Goal: Task Accomplishment & Management: Manage account settings

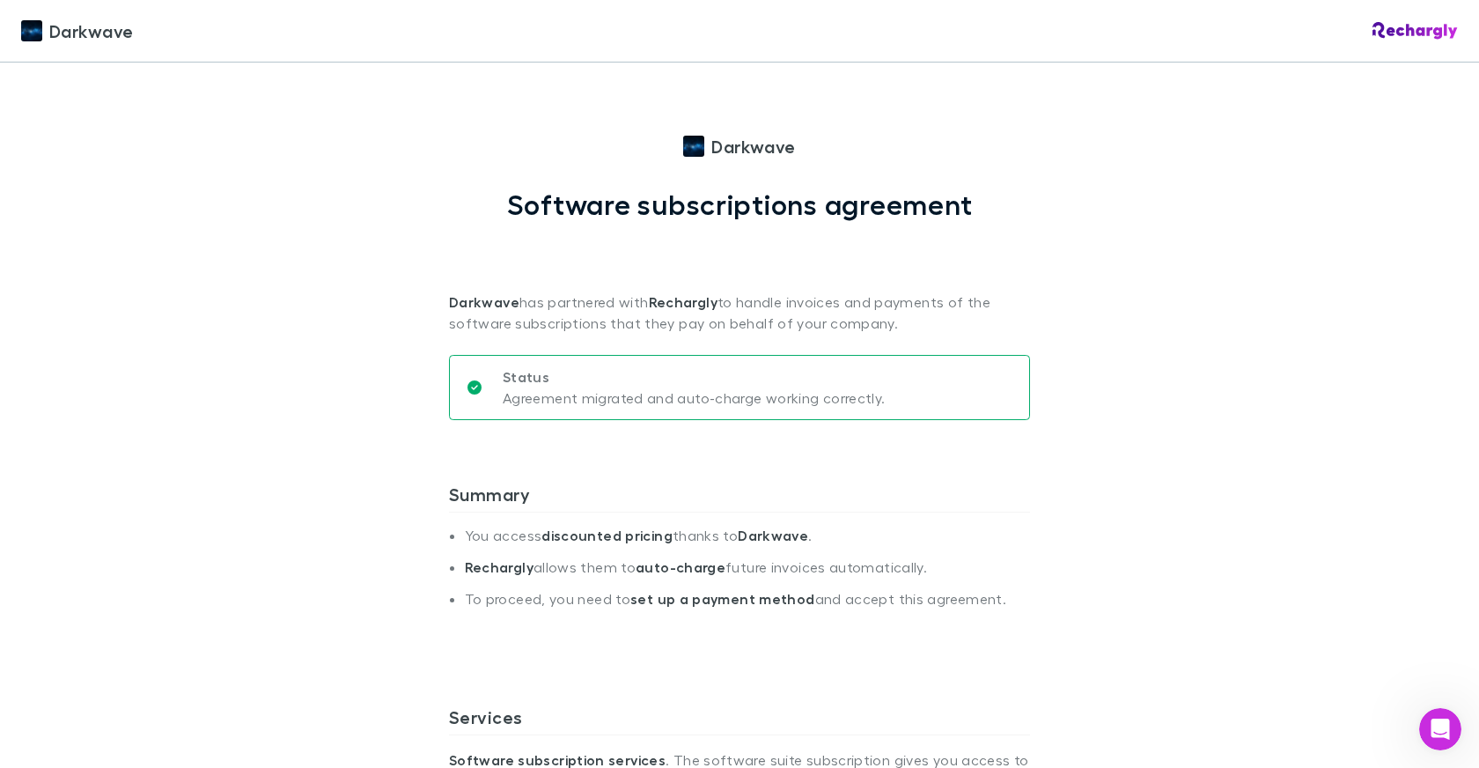
click at [1373, 33] on img at bounding box center [1415, 31] width 85 height 18
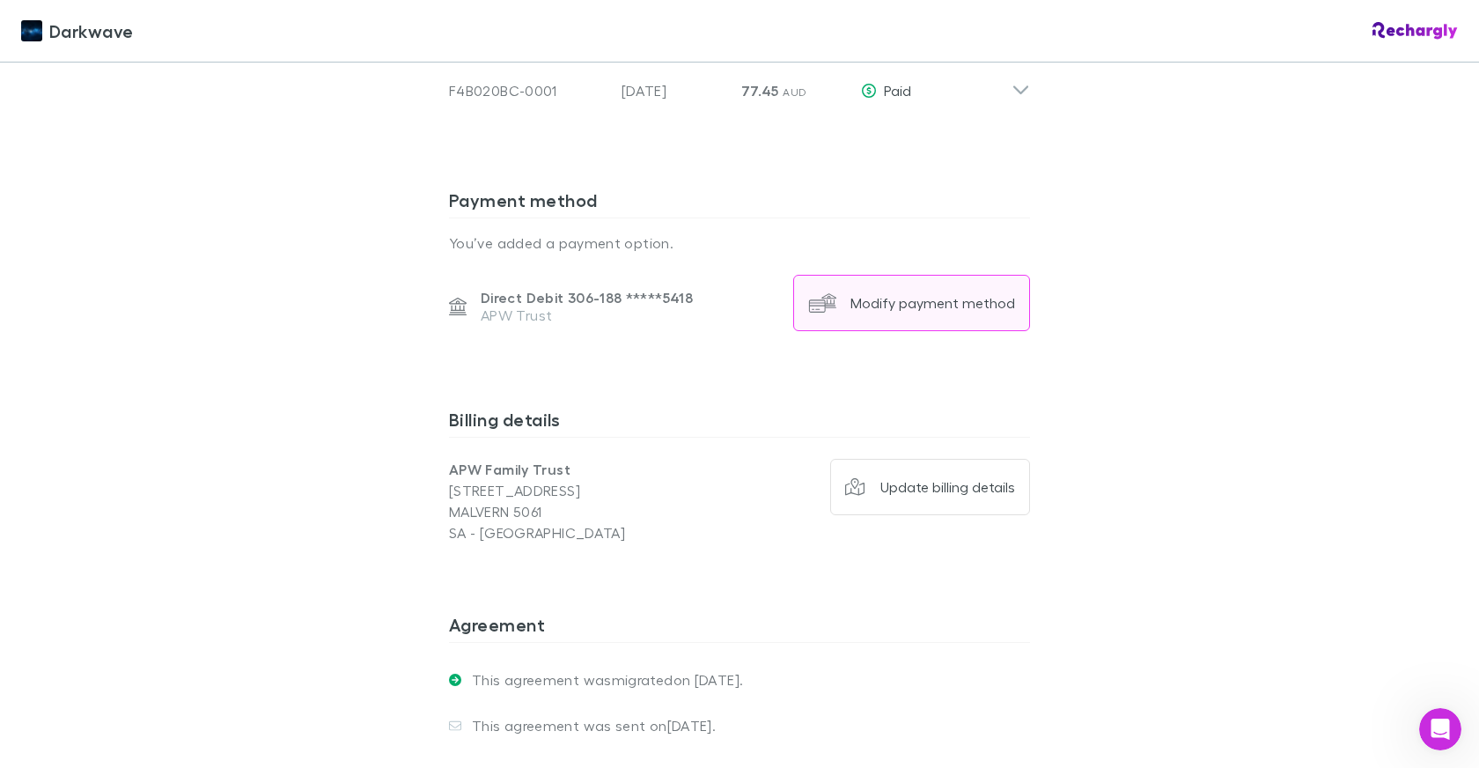
scroll to position [1945, 0]
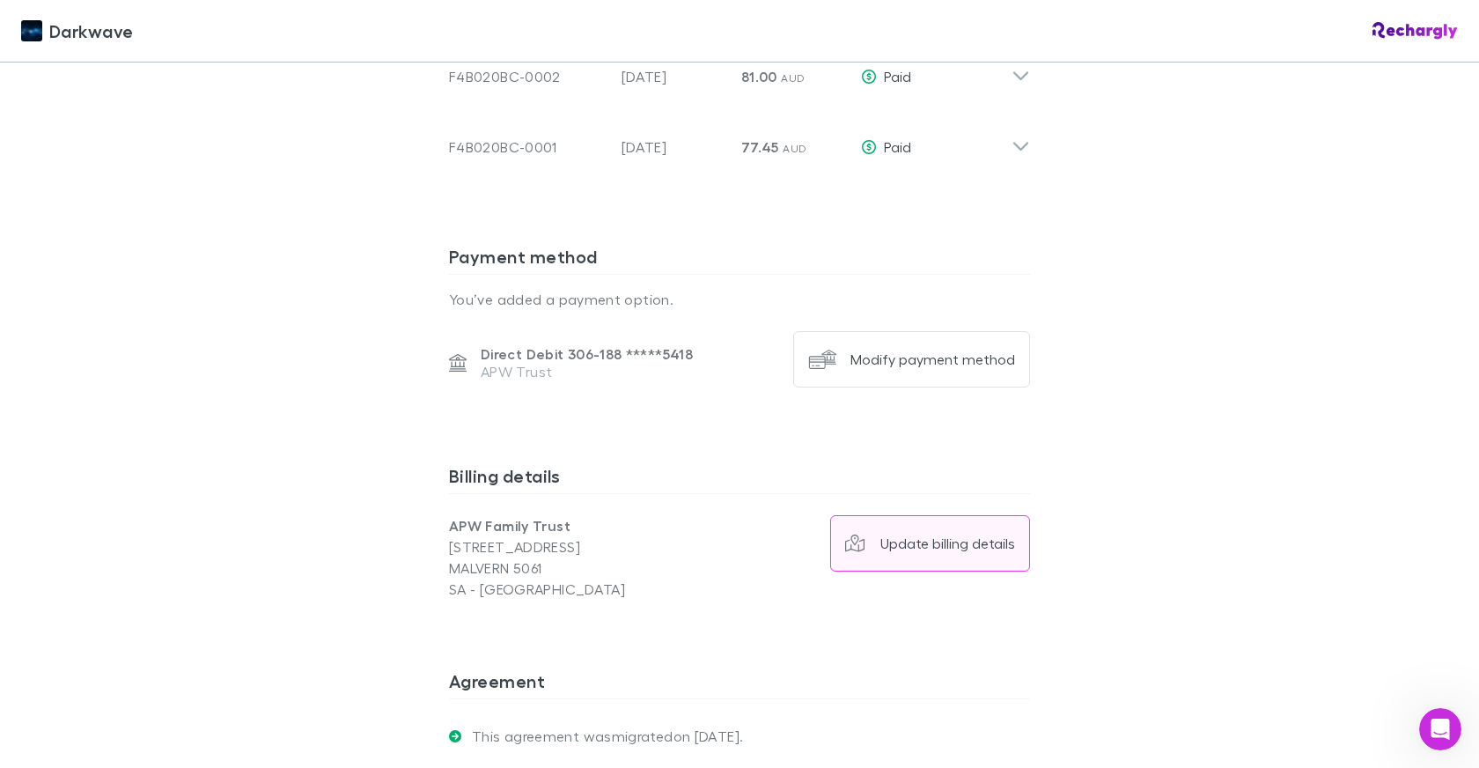
click at [914, 535] on div "Update billing details" at bounding box center [948, 544] width 135 height 18
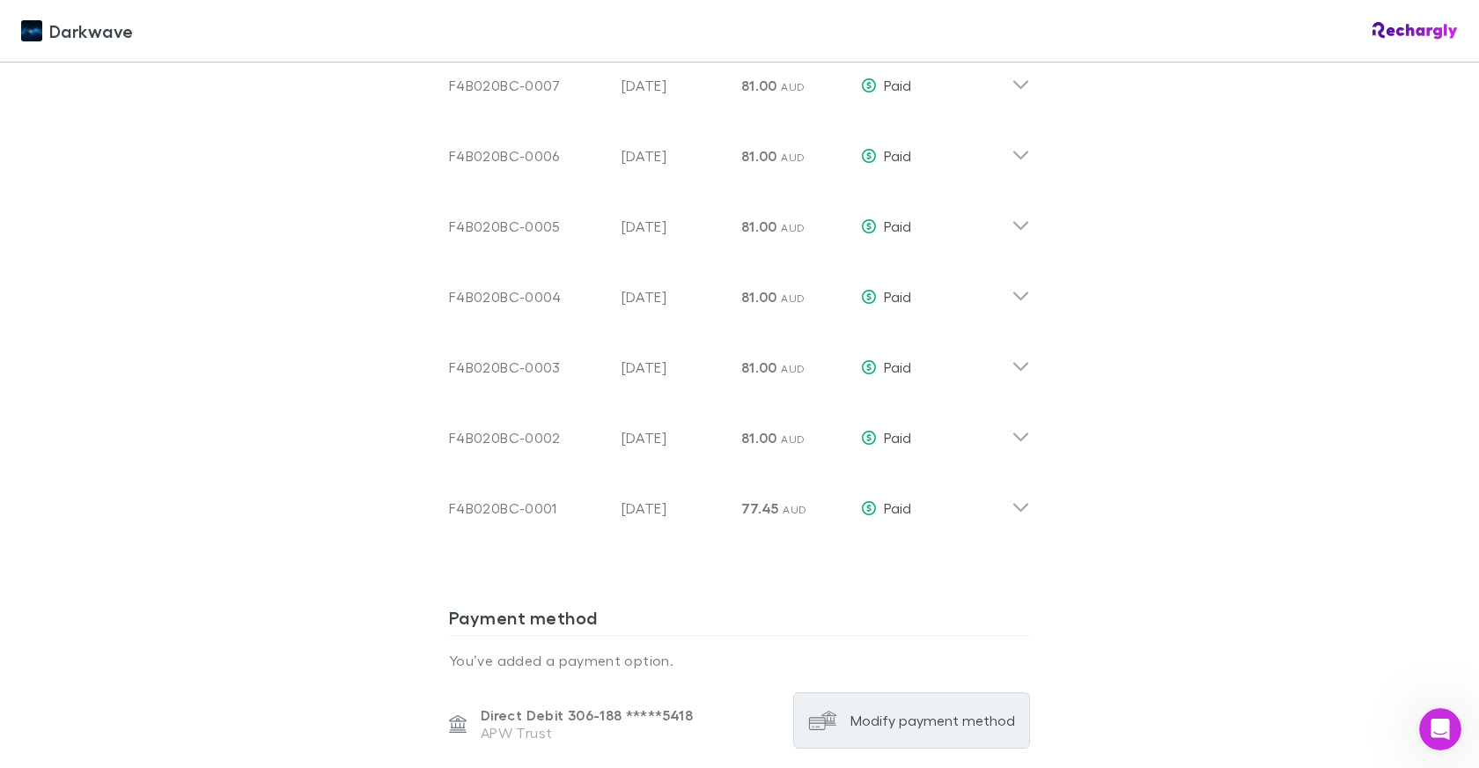
scroll to position [1586, 0]
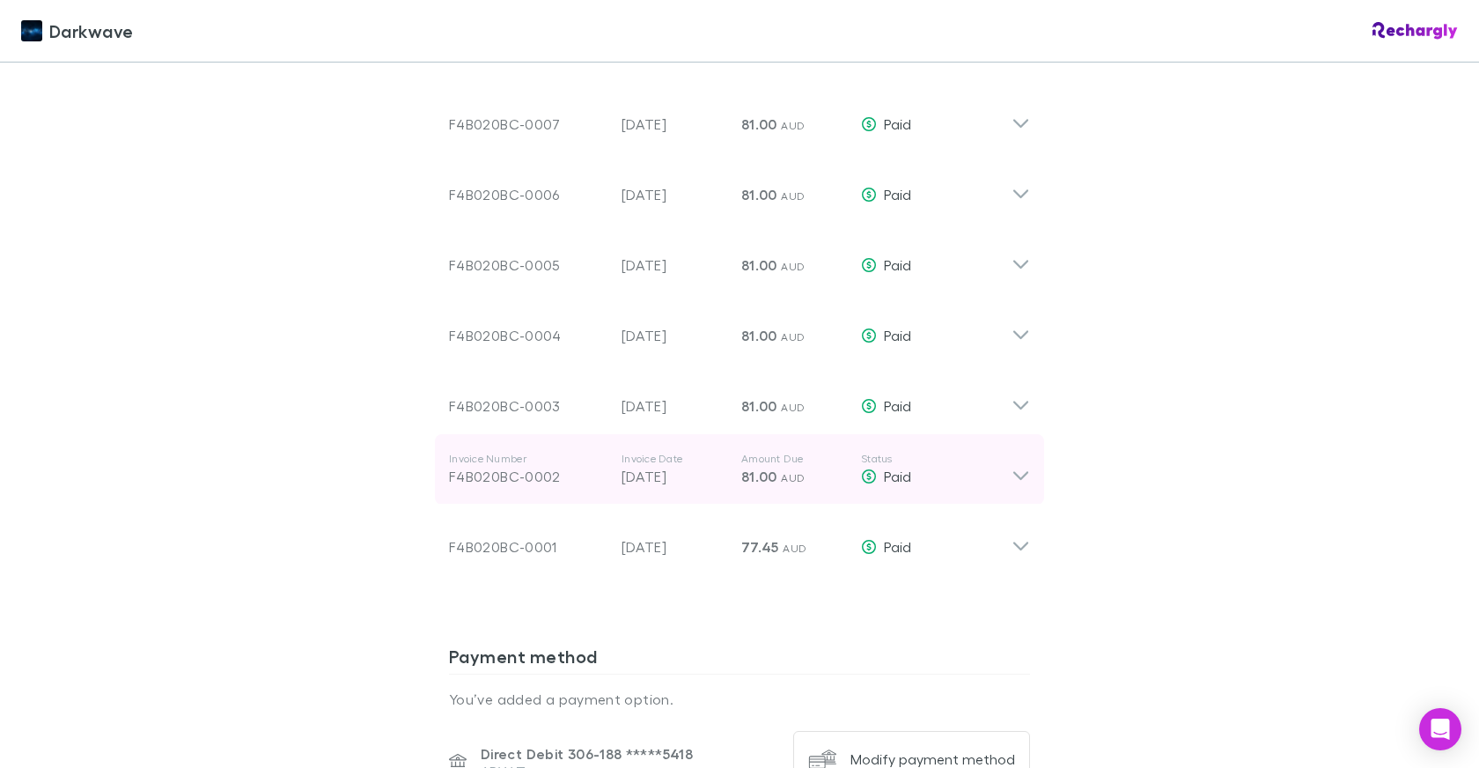
scroll to position [1886, 0]
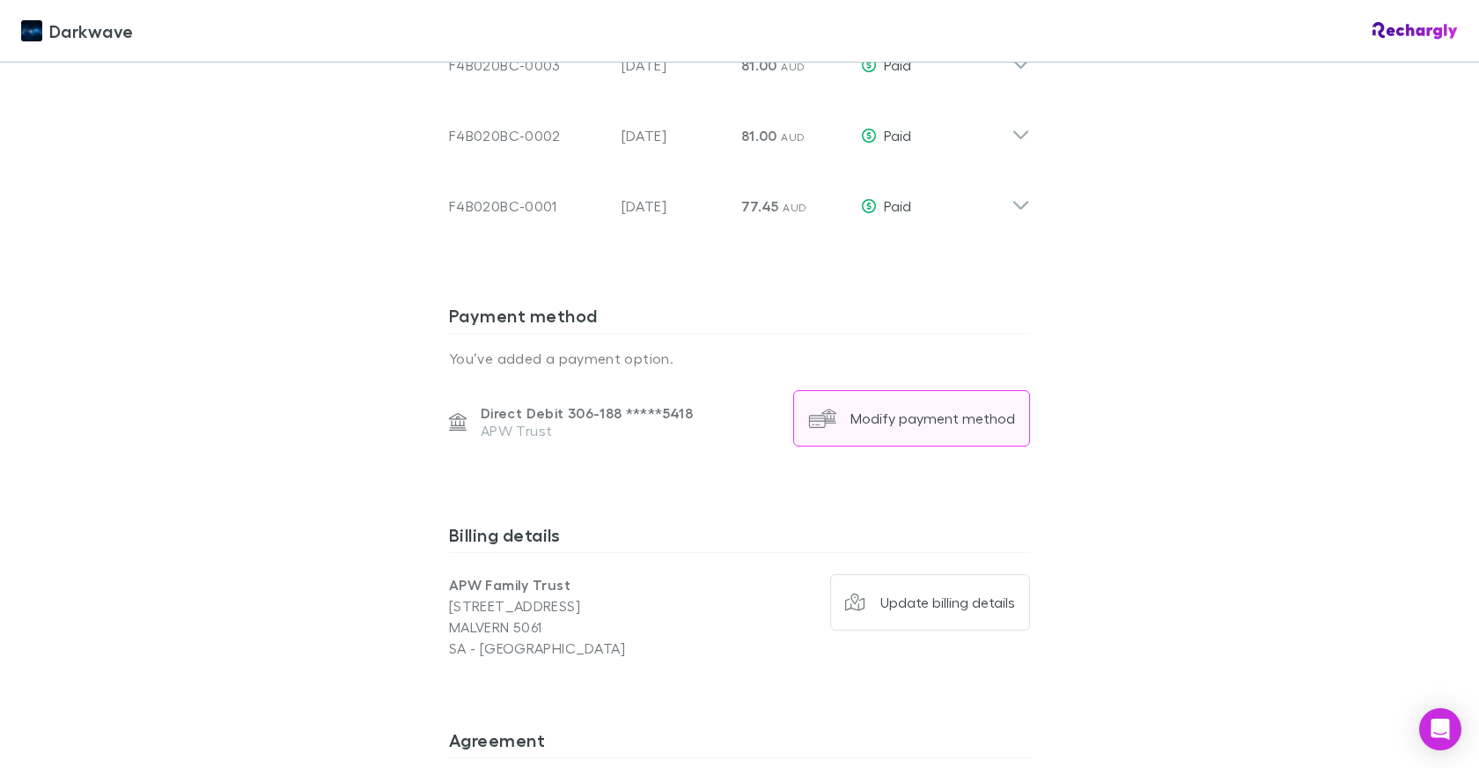
click at [902, 411] on button "Modify payment method" at bounding box center [911, 418] width 237 height 56
